Goal: Task Accomplishment & Management: Manage account settings

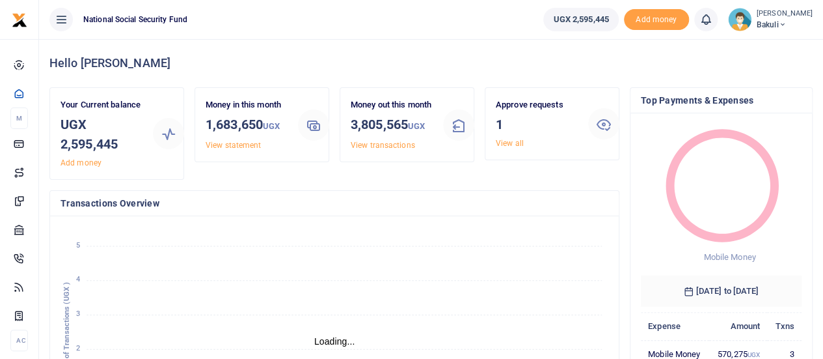
scroll to position [10, 10]
click at [778, 23] on icon at bounding box center [782, 24] width 8 height 9
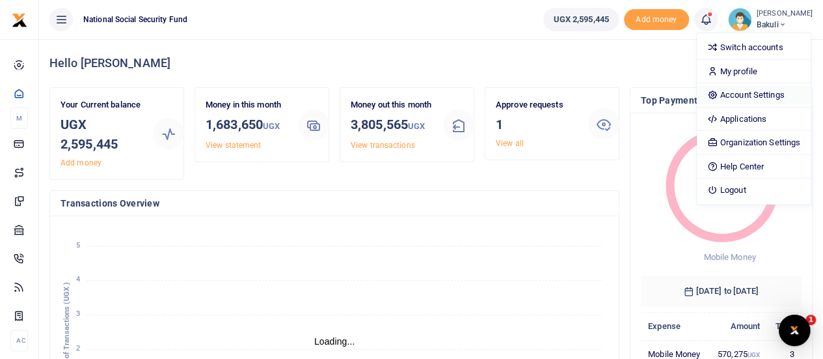
scroll to position [0, 0]
click at [750, 94] on link "Account Settings" at bounding box center [754, 95] width 114 height 18
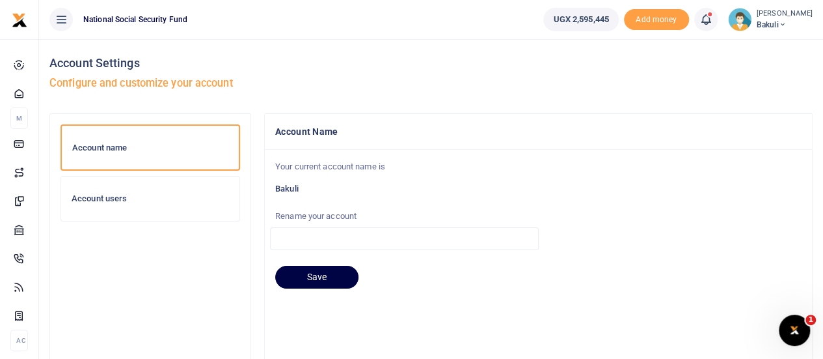
click at [112, 205] on div "Account users" at bounding box center [150, 198] width 178 height 44
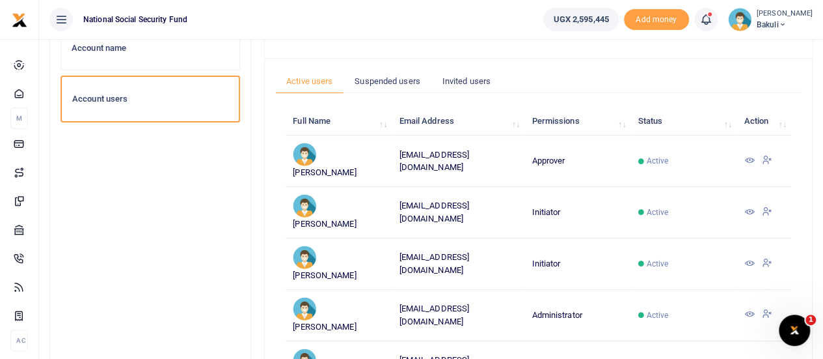
scroll to position [40, 0]
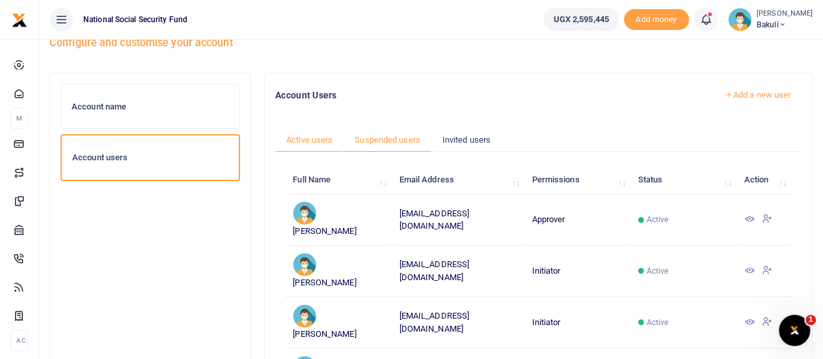
click at [388, 140] on link "Suspended users" at bounding box center [388, 140] width 88 height 25
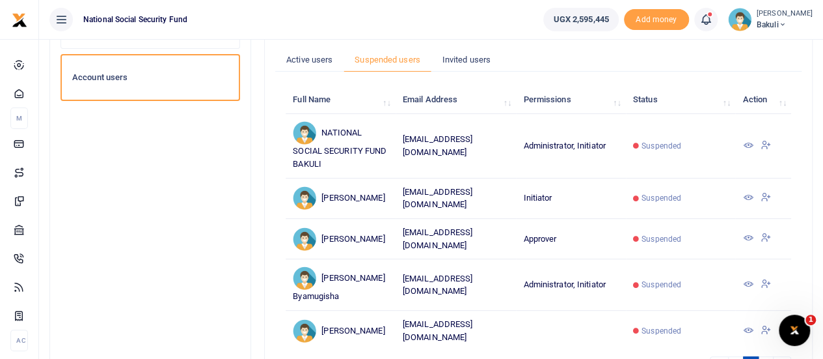
scroll to position [130, 0]
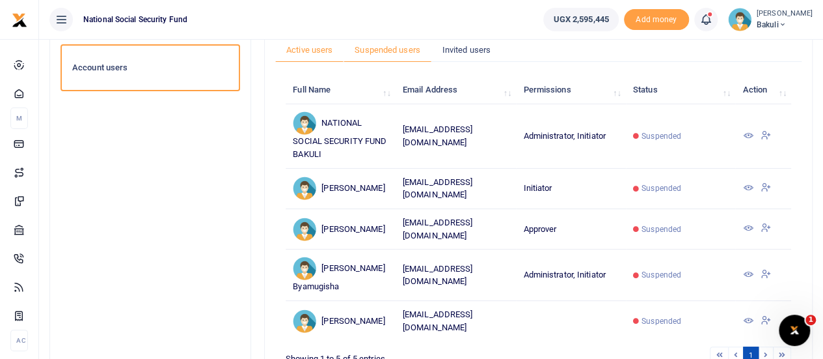
click at [312, 53] on link "Active users" at bounding box center [309, 50] width 68 height 25
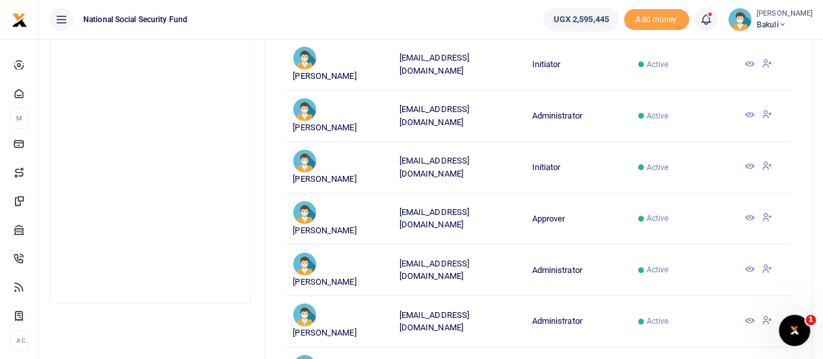
scroll to position [325, 0]
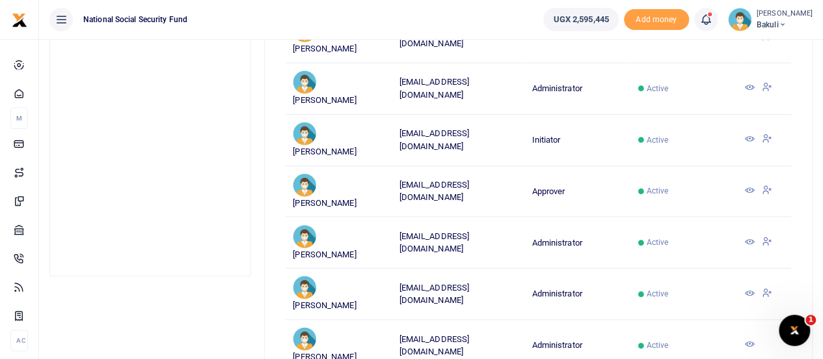
click at [767, 184] on icon at bounding box center [766, 190] width 10 height 12
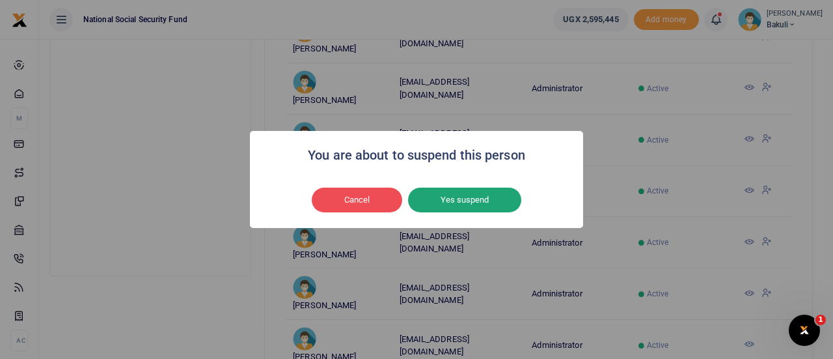
click at [451, 202] on button "Yes suspend" at bounding box center [464, 199] width 113 height 25
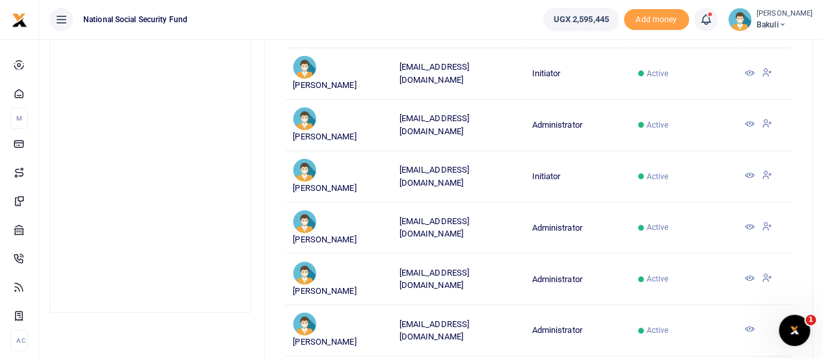
click at [778, 25] on icon at bounding box center [782, 24] width 8 height 9
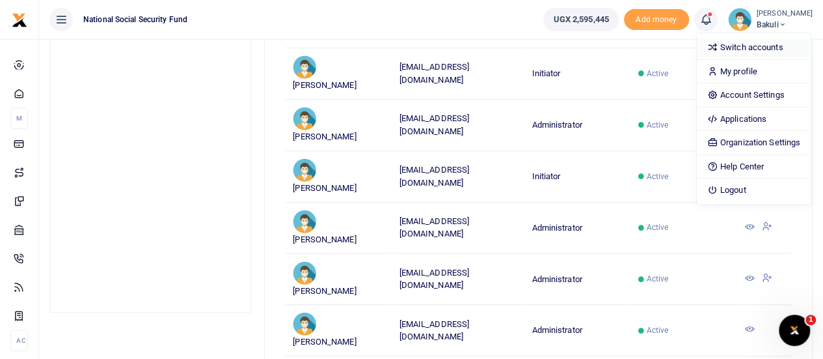
click at [760, 49] on link "Switch accounts" at bounding box center [754, 47] width 114 height 18
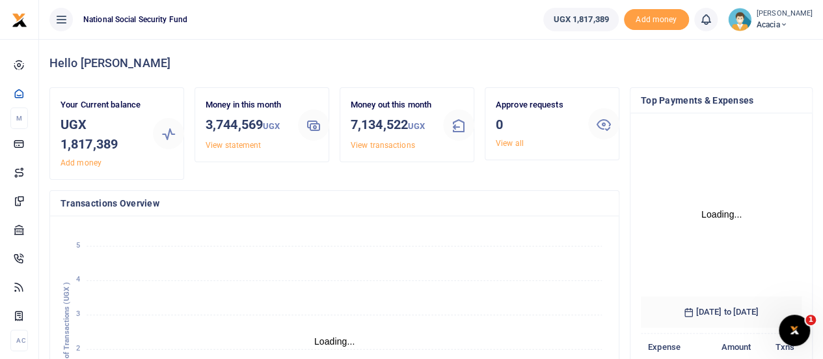
click at [774, 27] on span "Acacia" at bounding box center [785, 25] width 56 height 12
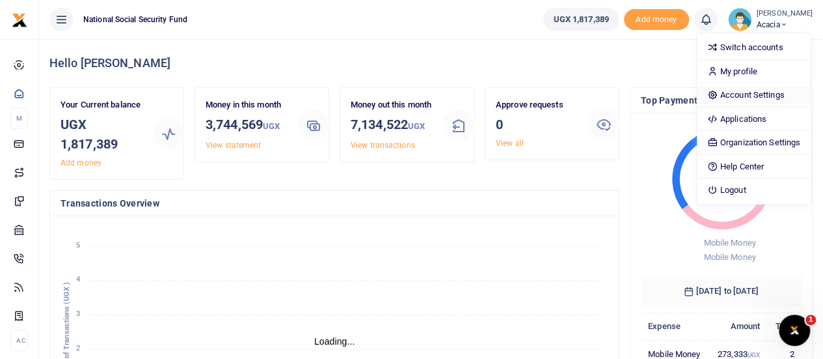
scroll to position [10, 10]
click at [742, 93] on link "Account Settings" at bounding box center [754, 95] width 114 height 18
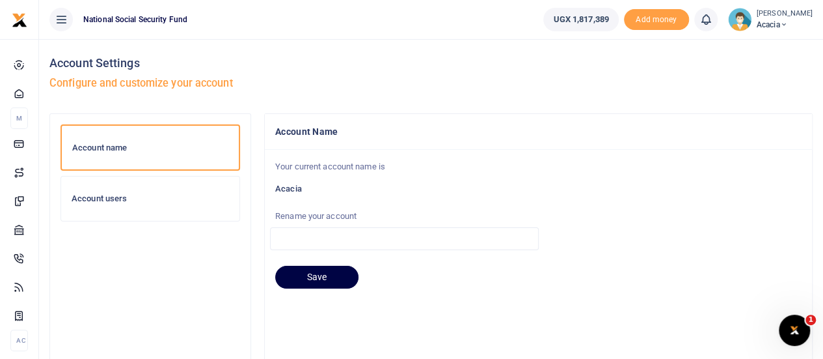
click at [102, 200] on h6 "Account users" at bounding box center [150, 198] width 157 height 10
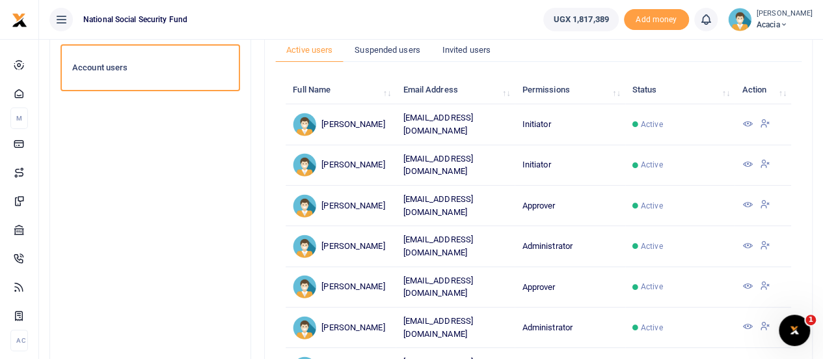
scroll to position [65, 0]
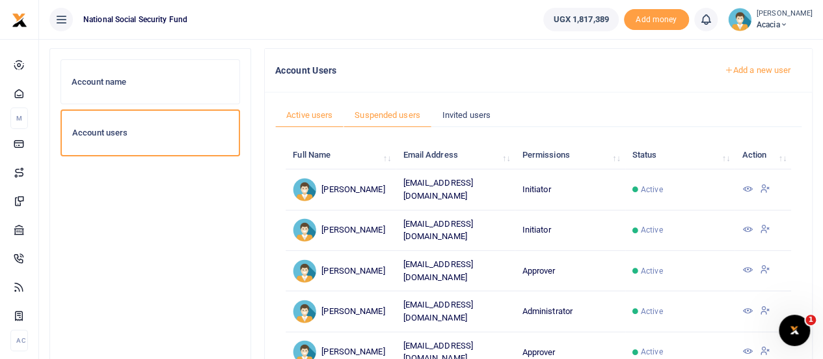
click at [392, 114] on link "Suspended users" at bounding box center [388, 115] width 88 height 25
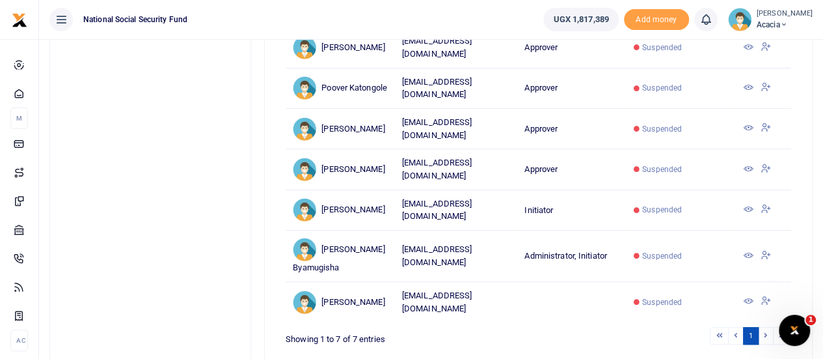
scroll to position [130, 0]
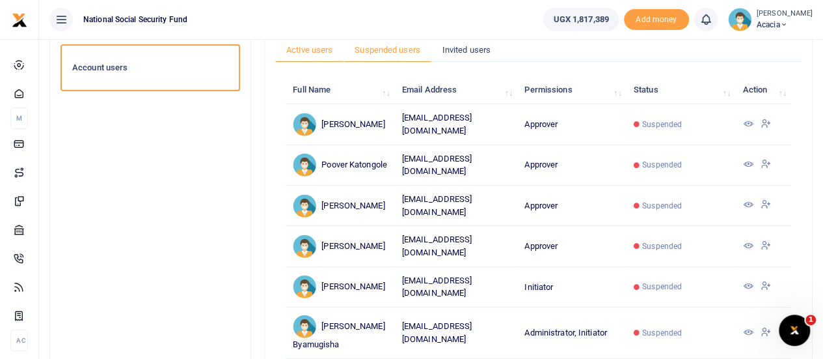
click at [315, 51] on link "Active users" at bounding box center [309, 50] width 68 height 25
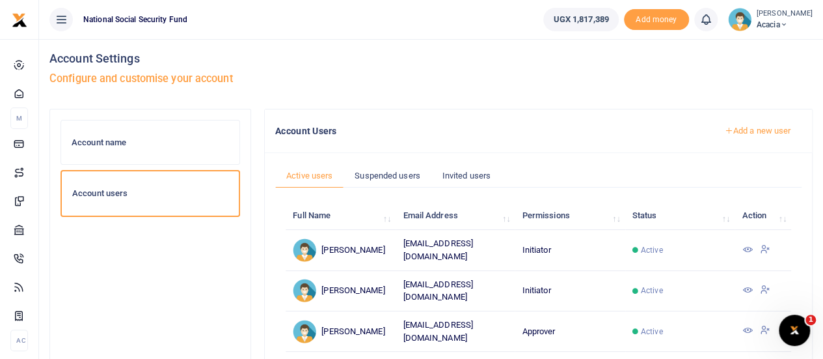
scroll to position [0, 0]
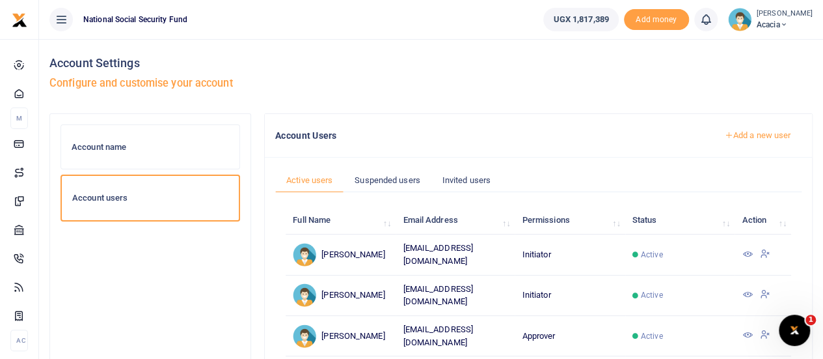
click at [730, 133] on link "Add a new user" at bounding box center [757, 135] width 88 height 22
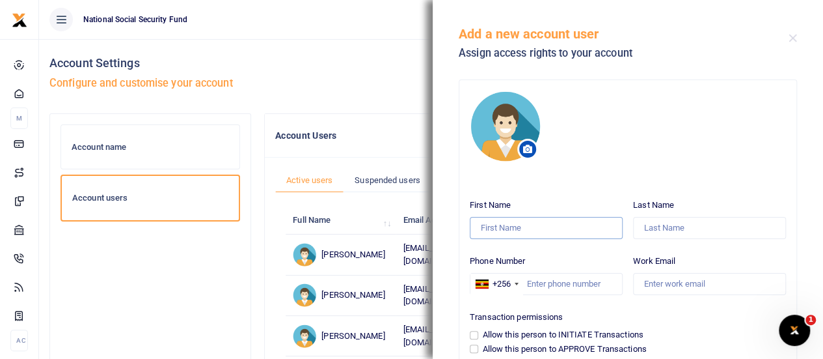
click at [498, 226] on input "First Name" at bounding box center [546, 228] width 153 height 22
click at [655, 286] on input "Work Email" at bounding box center [709, 284] width 153 height 22
paste input "[EMAIL_ADDRESS][DOMAIN_NAME]"
type input "[EMAIL_ADDRESS][DOMAIN_NAME]"
click at [537, 289] on input "Phone Number" at bounding box center [546, 284] width 153 height 22
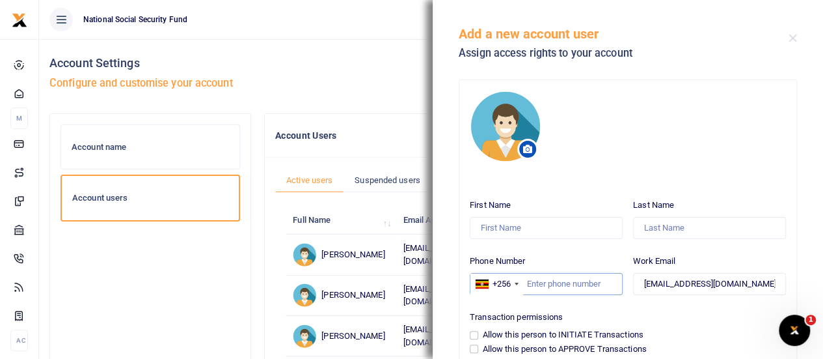
click at [534, 283] on input "Phone Number" at bounding box center [546, 284] width 153 height 22
paste input "00772334469"
click at [535, 283] on input "00772334469" at bounding box center [546, 284] width 153 height 22
type input "772334469"
click at [495, 223] on input "First Name" at bounding box center [546, 228] width 153 height 22
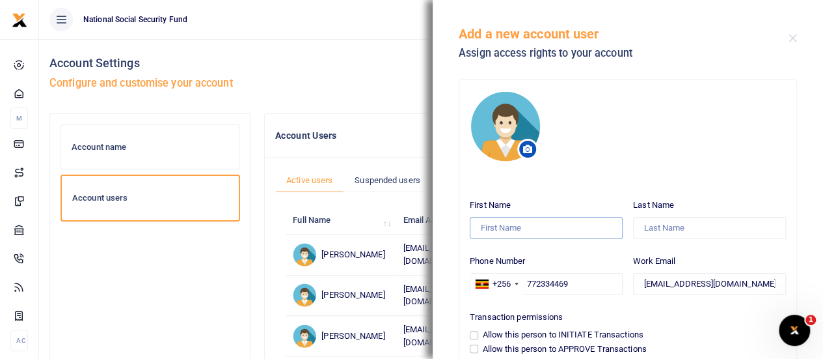
type input "O"
type input "[PERSON_NAME]"
click at [641, 230] on input "Last Name" at bounding box center [709, 228] width 153 height 22
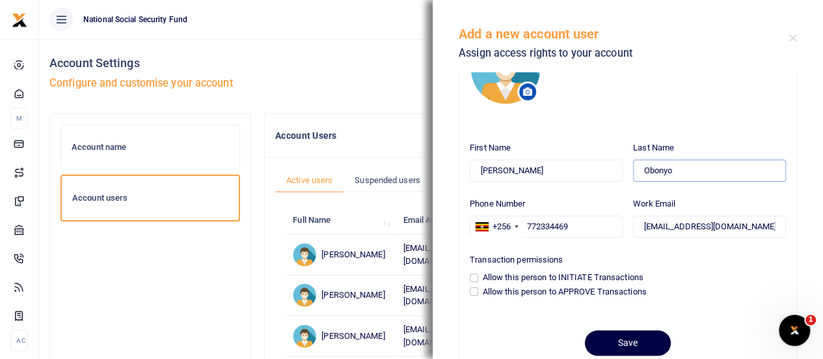
scroll to position [94, 0]
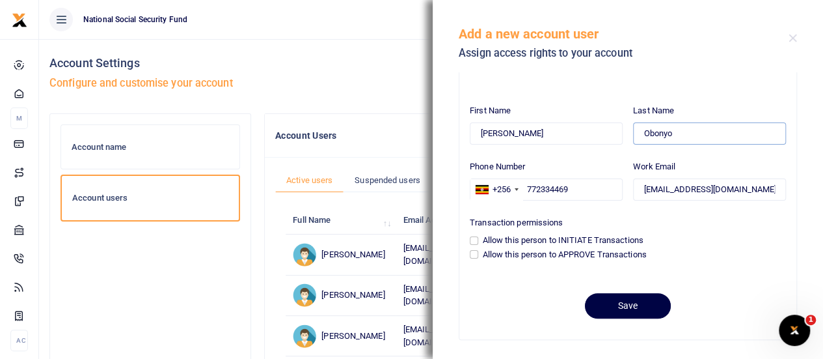
type input "Obonyo"
click at [476, 252] on input "Allow this person to APPROVE Transactions" at bounding box center [474, 254] width 8 height 8
checkbox input "true"
click at [636, 301] on button "Save" at bounding box center [628, 305] width 86 height 25
